Goal: Transaction & Acquisition: Purchase product/service

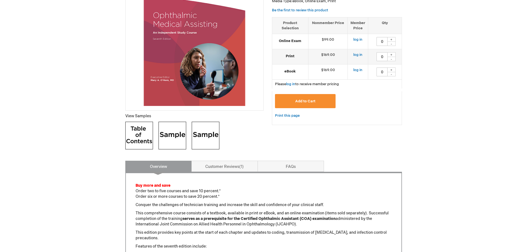
scroll to position [111, 0]
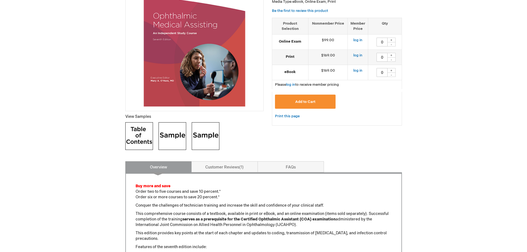
click at [390, 56] on div "+" at bounding box center [391, 55] width 8 height 5
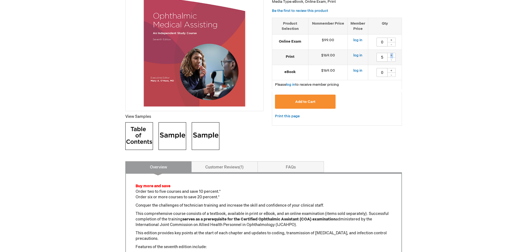
click at [390, 56] on div "+" at bounding box center [391, 55] width 8 height 5
type input "6"
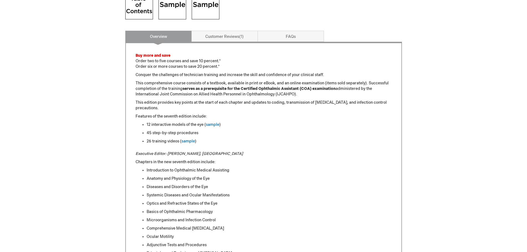
scroll to position [249, 0]
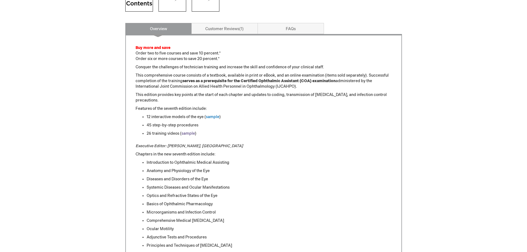
click at [188, 134] on link "sample" at bounding box center [189, 133] width 14 height 5
click at [211, 117] on link "sample" at bounding box center [213, 117] width 14 height 5
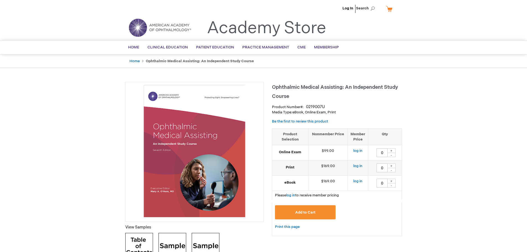
click at [390, 165] on div "+" at bounding box center [391, 166] width 8 height 5
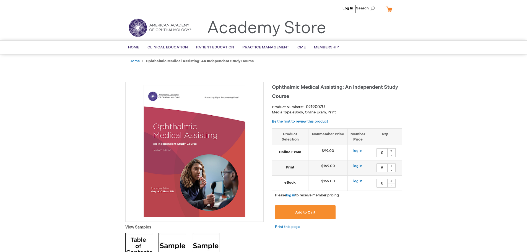
click at [390, 165] on div "+" at bounding box center [391, 166] width 8 height 5
type input "6"
click at [304, 210] on button "Add to Cart" at bounding box center [305, 212] width 61 height 14
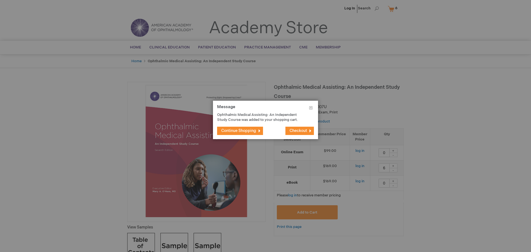
click at [246, 130] on span "Continue Shopping" at bounding box center [238, 130] width 35 height 5
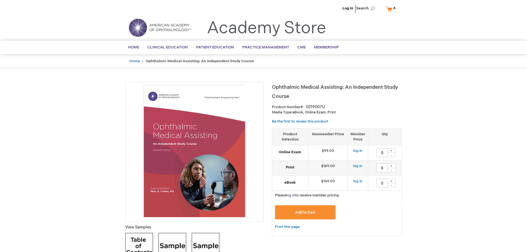
click at [292, 194] on link "log in" at bounding box center [290, 195] width 9 height 4
click at [390, 9] on link "My Cart 6 6 items" at bounding box center [392, 9] width 14 height 10
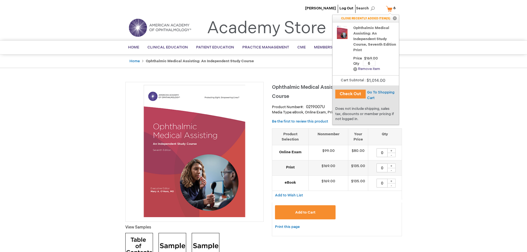
click at [364, 69] on link "Remove Remove item" at bounding box center [366, 69] width 27 height 4
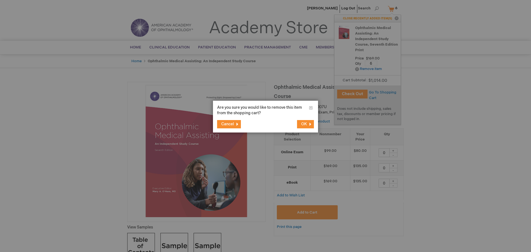
click at [300, 123] on button "OK" at bounding box center [305, 124] width 17 height 8
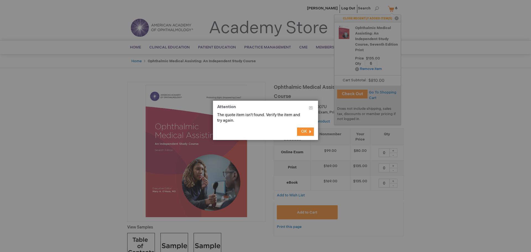
click at [305, 133] on span "OK" at bounding box center [304, 131] width 6 height 5
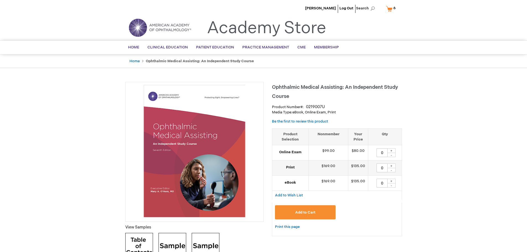
click at [391, 8] on link "My Cart 6 6 items" at bounding box center [392, 9] width 14 height 10
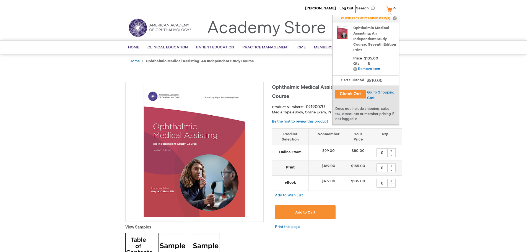
drag, startPoint x: 370, startPoint y: 63, endPoint x: 366, endPoint y: 63, distance: 4.2
click at [366, 63] on input "6" at bounding box center [369, 64] width 12 height 6
type input "6"
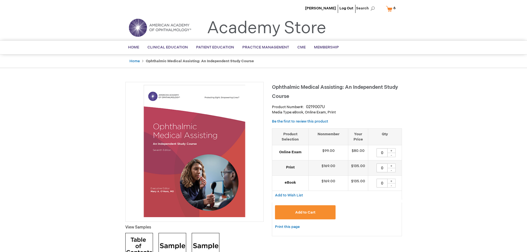
click at [389, 10] on link "My Cart 6 6 items" at bounding box center [392, 9] width 14 height 10
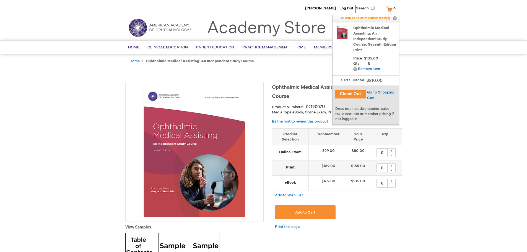
click at [351, 94] on button "Check Out" at bounding box center [350, 94] width 30 height 9
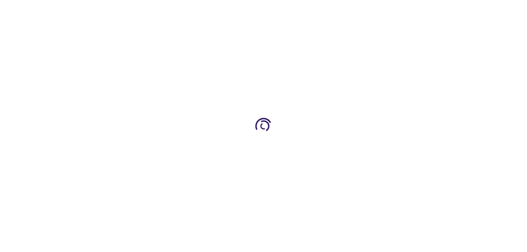
select select "US"
select select "22"
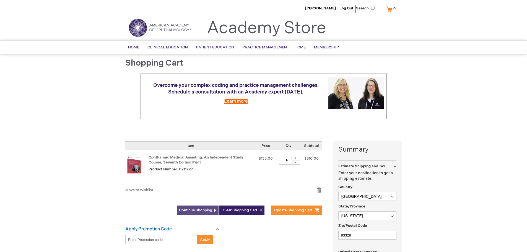
click at [198, 209] on span "Continue Shopping" at bounding box center [195, 210] width 33 height 4
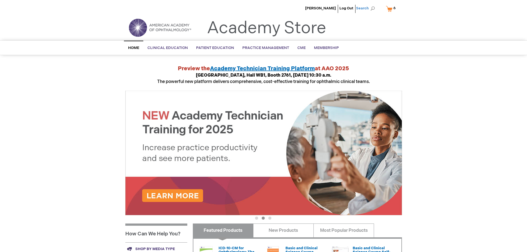
click at [374, 7] on span "Search" at bounding box center [366, 8] width 21 height 11
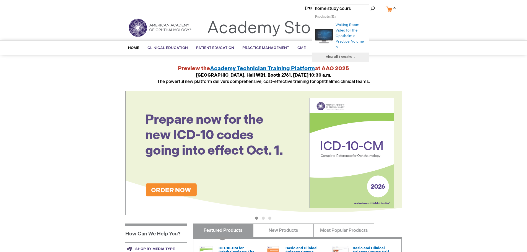
type input "home study course"
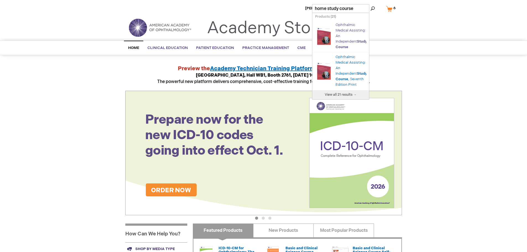
click at [346, 46] on link "Ophthalmic Medical Assisting: An Independent Study Course" at bounding box center [352, 36] width 32 height 27
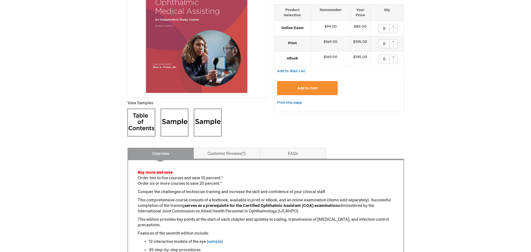
scroll to position [28, 0]
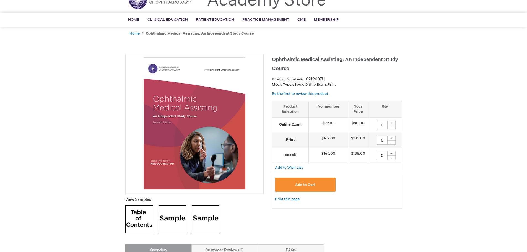
click at [392, 122] on div "+" at bounding box center [391, 123] width 8 height 5
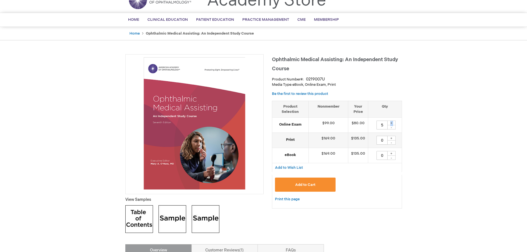
click at [392, 122] on div "+" at bounding box center [391, 123] width 8 height 5
type input "6"
click at [305, 183] on span "Add to Cart" at bounding box center [305, 185] width 20 height 4
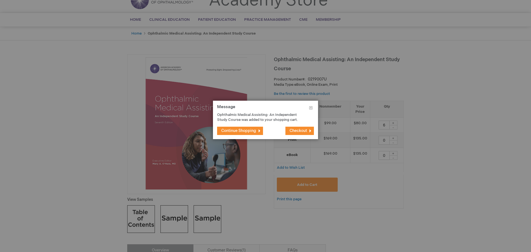
click at [292, 129] on span "Checkout" at bounding box center [298, 130] width 17 height 5
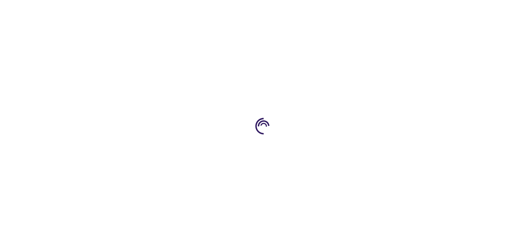
select select "US"
select select "22"
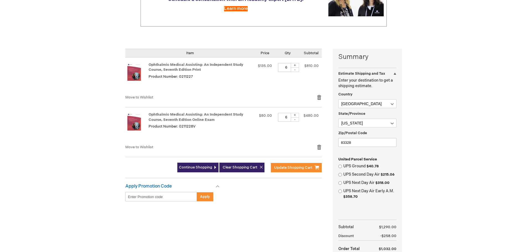
scroll to position [138, 0]
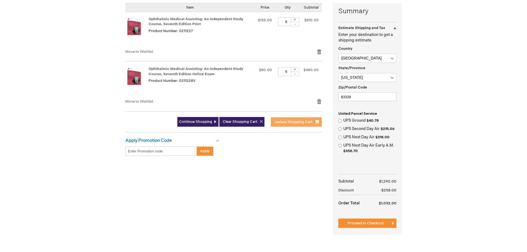
click at [297, 123] on span "Update Shopping Cart" at bounding box center [293, 122] width 38 height 4
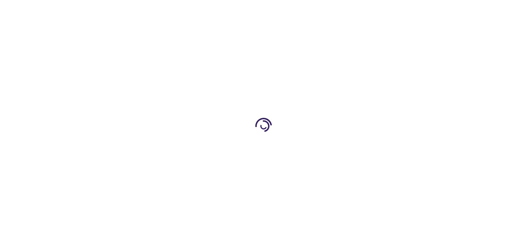
select select "US"
select select "22"
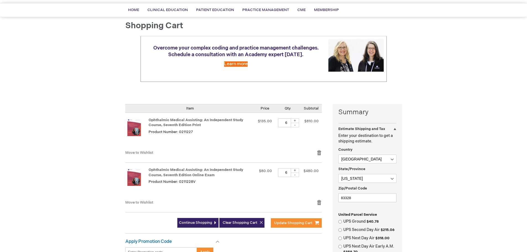
scroll to position [111, 0]
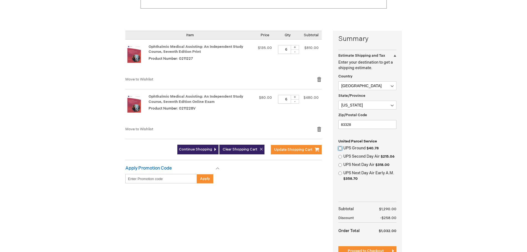
click at [340, 148] on input "UPS Ground $40.78" at bounding box center [340, 149] width 4 height 4
radio input "true"
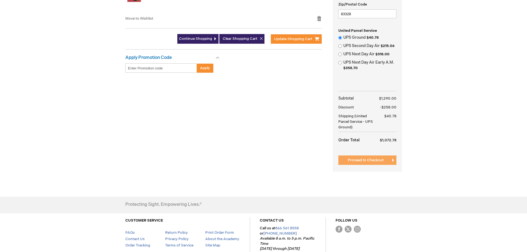
click at [367, 159] on span "Proceed to Checkout" at bounding box center [366, 160] width 36 height 4
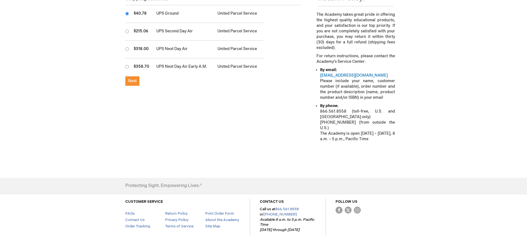
scroll to position [221, 0]
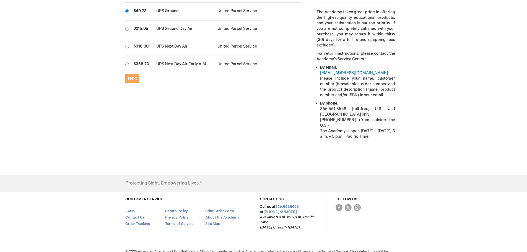
click at [132, 76] on span "Next" at bounding box center [132, 78] width 9 height 5
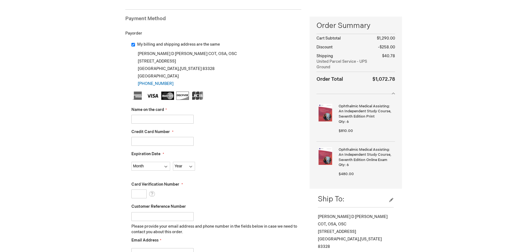
scroll to position [83, 0]
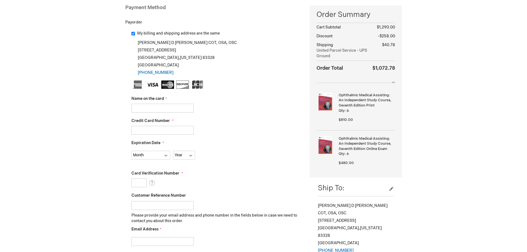
click at [139, 107] on input "Name on the card" at bounding box center [162, 108] width 62 height 9
type input "[PERSON_NAME]"
type input "5589589985060748"
click at [139, 152] on select "Month 01 - January 02 - February 03 - March 04 - April 05 - May 06 - June 07 - …" at bounding box center [150, 155] width 39 height 9
select select "11"
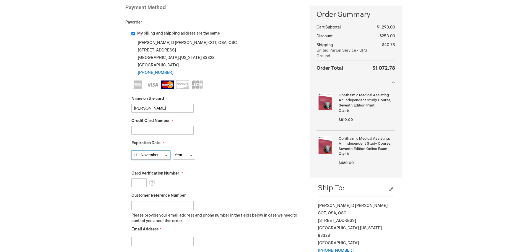
click at [131, 151] on select "Month 01 - January 02 - February 03 - March 04 - April 05 - May 06 - June 07 - …" at bounding box center [150, 155] width 39 height 9
click at [183, 156] on select "Year 2025 2026 2027 2028 2029 2030 2031 2032 2033 2034 2035" at bounding box center [184, 155] width 22 height 9
select select "2028"
click at [173, 151] on select "Year 2025 2026 2027 2028 2029 2030 2031 2032 2033 2034 2035" at bounding box center [184, 155] width 22 height 9
click at [143, 181] on input "Card Verification Number" at bounding box center [138, 182] width 15 height 9
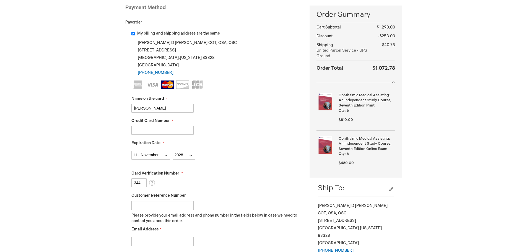
type input "344"
click at [147, 206] on input "Customer Reference Number" at bounding box center [162, 205] width 62 height 9
type input "ron-rves10012025"
click at [145, 241] on input "Email Address" at bounding box center [162, 241] width 62 height 9
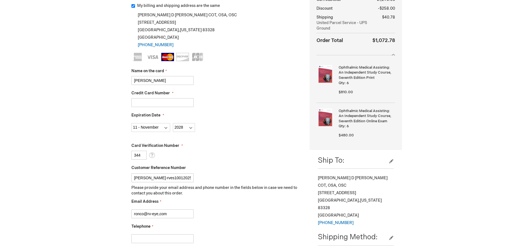
scroll to position [166, 0]
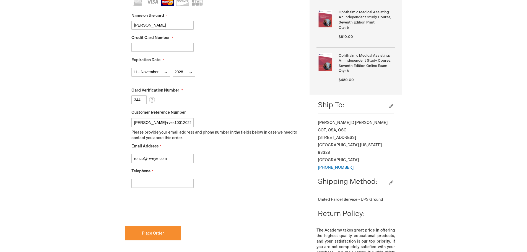
type input "ronco@rv-eye,com"
click at [135, 183] on input "Telephone" at bounding box center [162, 183] width 62 height 9
type input "[PHONE_NUMBER]"
checkbox input "true"
click at [153, 231] on span "Place Order" at bounding box center [153, 233] width 22 height 5
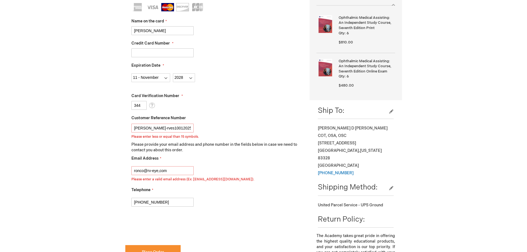
scroll to position [155, 0]
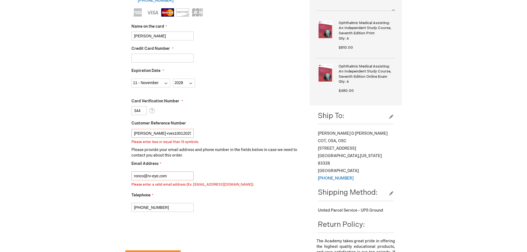
click at [141, 134] on input "ron-rves10012025" at bounding box center [162, 133] width 62 height 9
type input "ron10012025"
click at [159, 176] on input "ronco@rv-eye,com" at bounding box center [162, 176] width 62 height 9
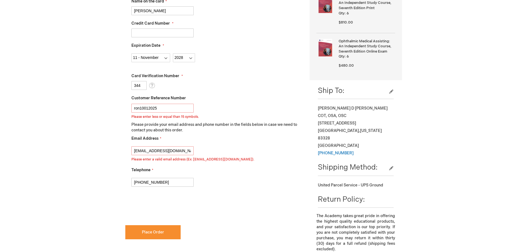
scroll to position [238, 0]
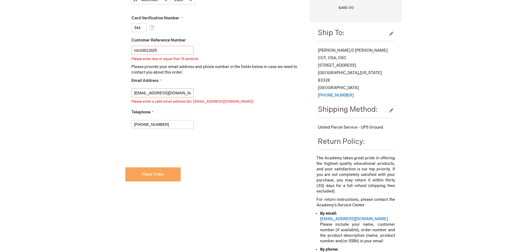
type input "ronco@rv-eye.com"
click at [155, 171] on button "Place Order" at bounding box center [152, 174] width 55 height 14
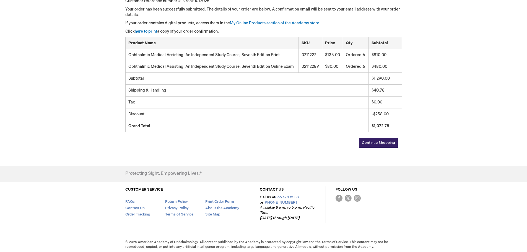
scroll to position [105, 0]
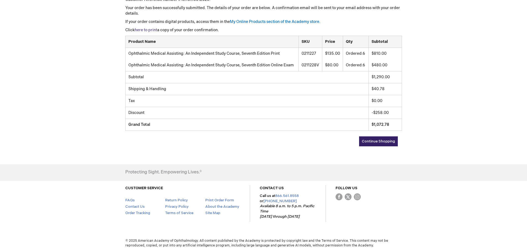
click at [143, 30] on link "here to print" at bounding box center [146, 30] width 22 height 5
